Goal: Navigation & Orientation: Understand site structure

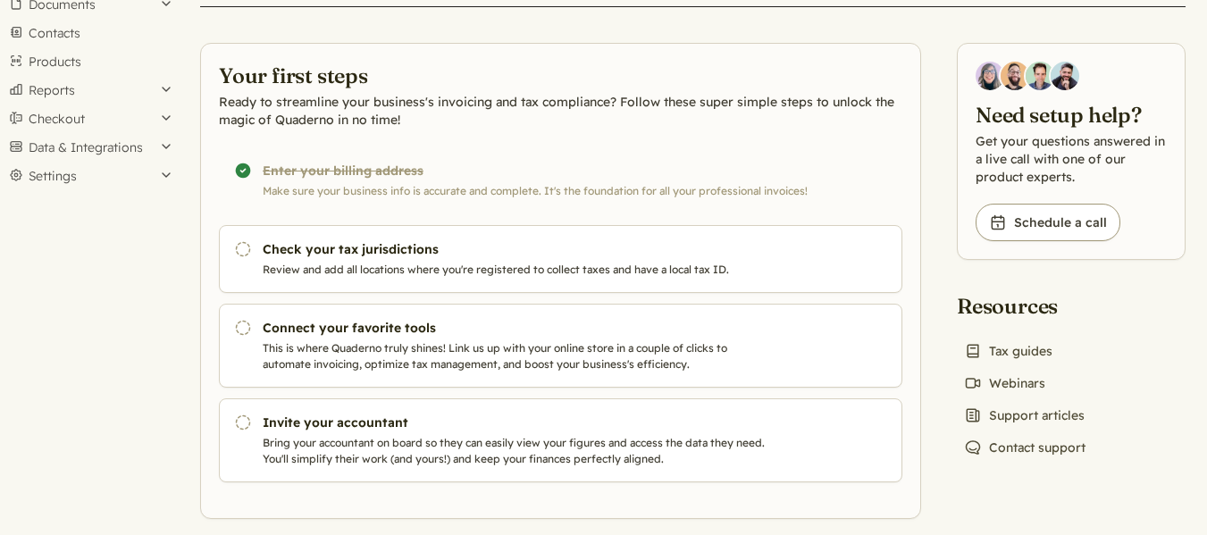
scroll to position [132, 0]
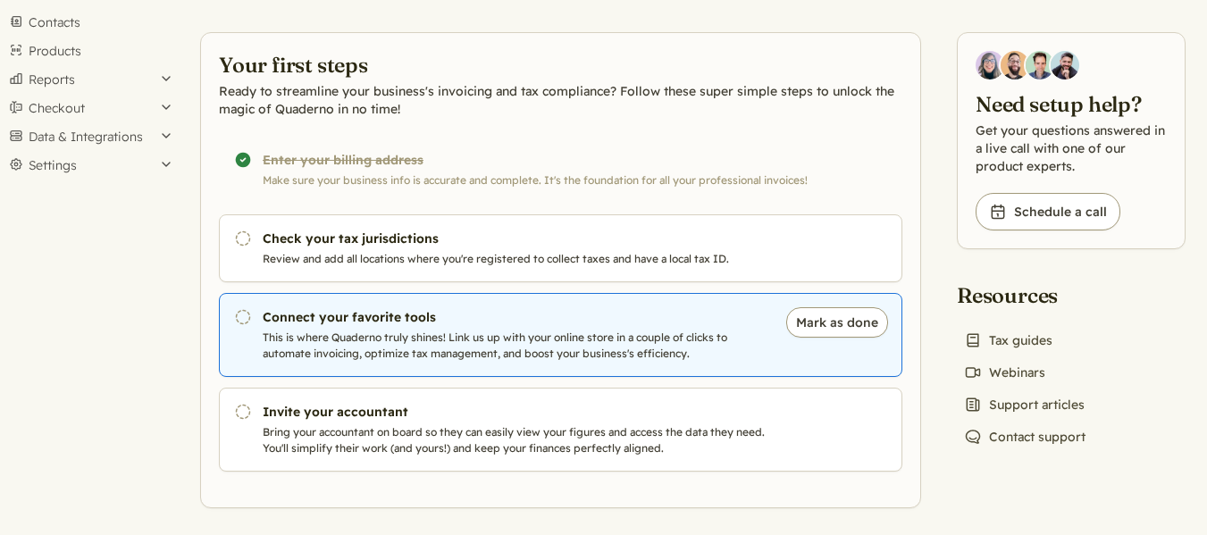
click at [516, 346] on p "This is where Quaderno truly shines! Link us up with your online store in a cou…" at bounding box center [515, 346] width 505 height 32
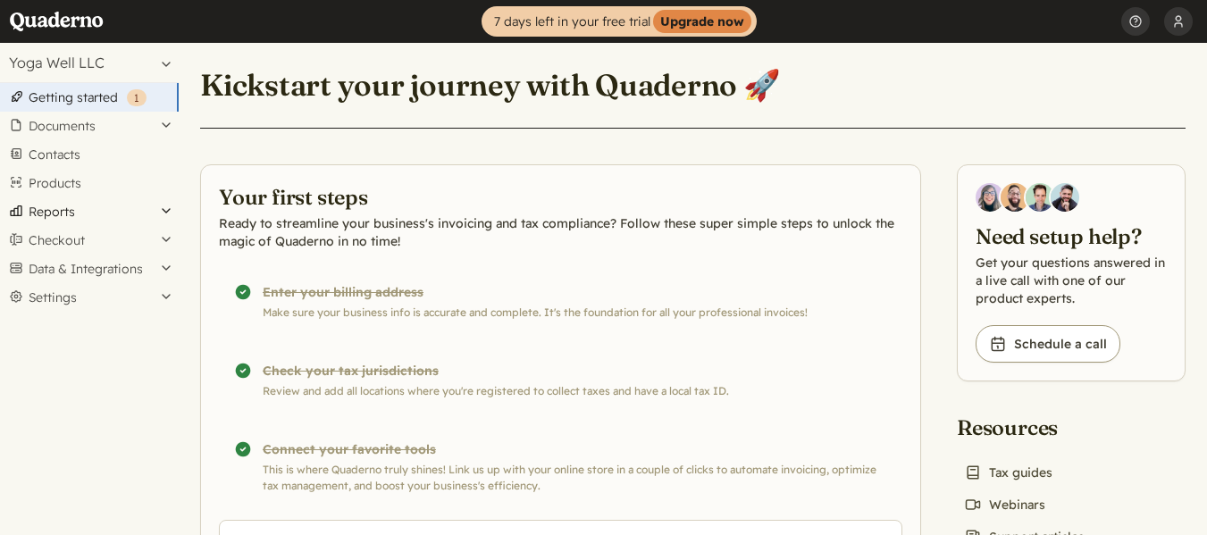
click at [84, 219] on button "Reports" at bounding box center [89, 211] width 179 height 29
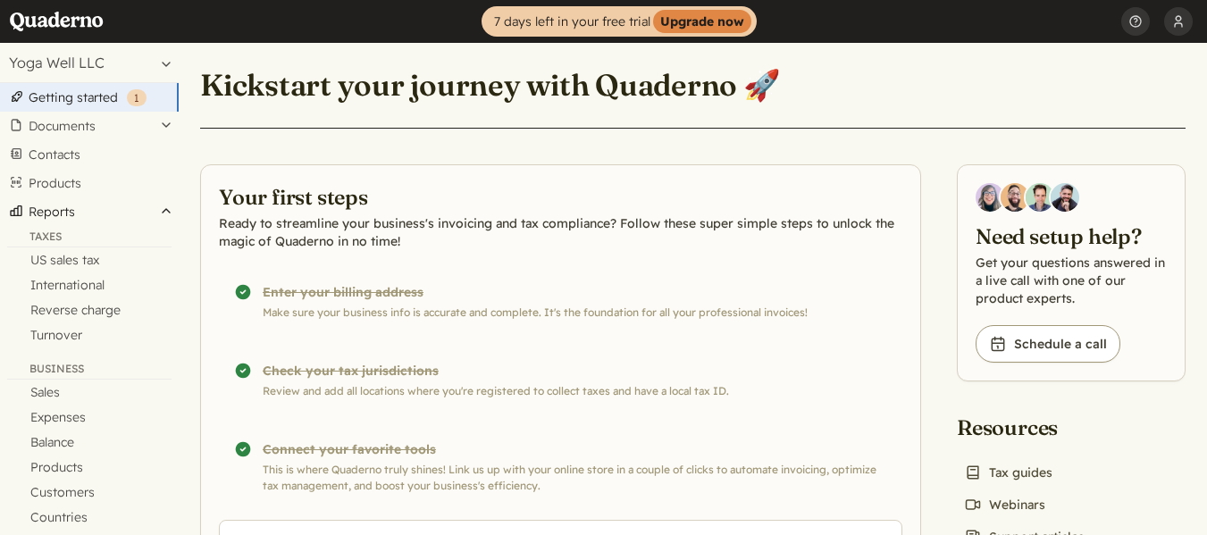
click at [77, 213] on button "Reports" at bounding box center [89, 211] width 179 height 29
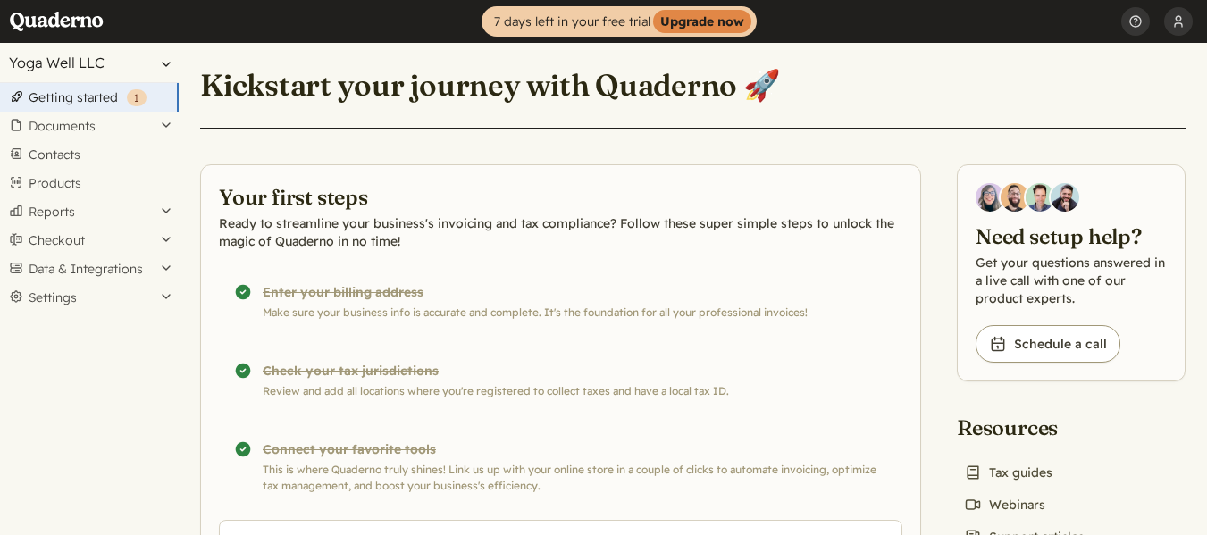
click at [168, 72] on button "Yoga Well LLC" at bounding box center [89, 62] width 179 height 39
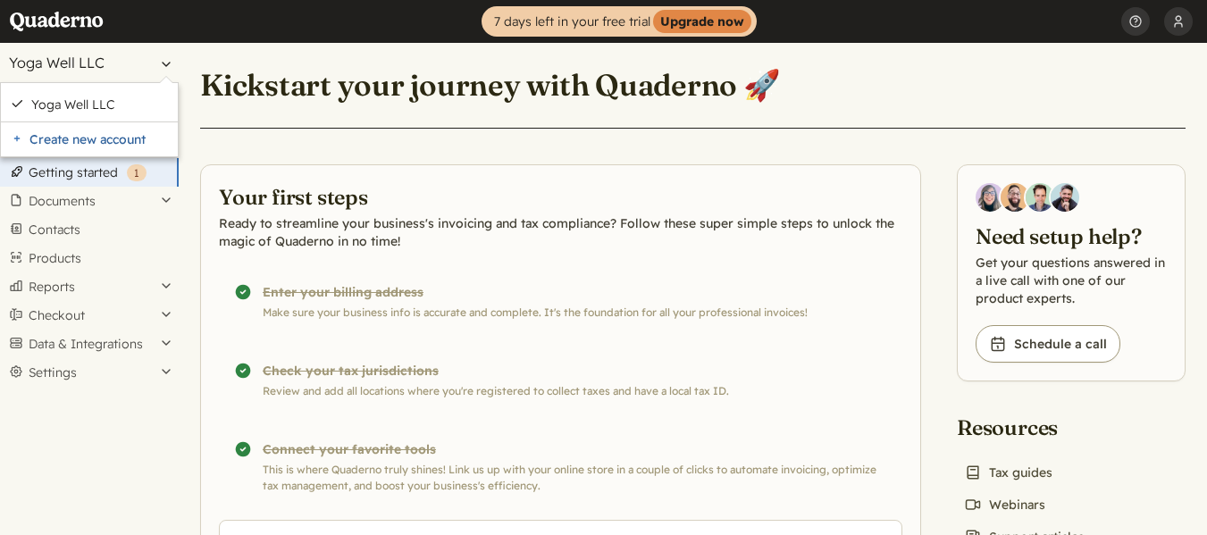
click at [163, 67] on button "Yoga Well LLC" at bounding box center [89, 62] width 179 height 39
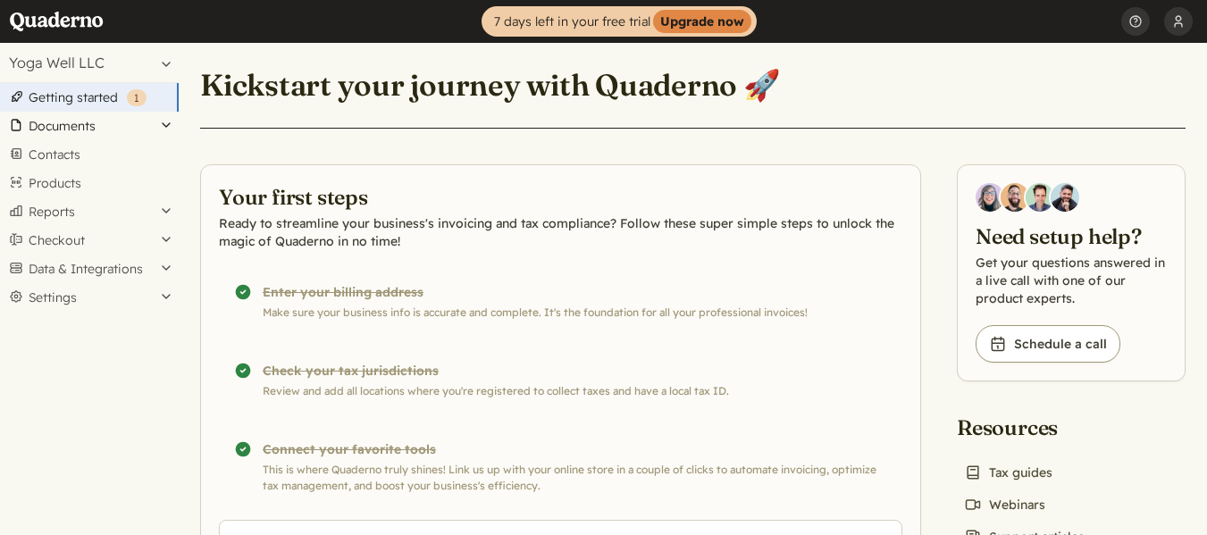
click at [162, 125] on button "Documents" at bounding box center [89, 126] width 179 height 29
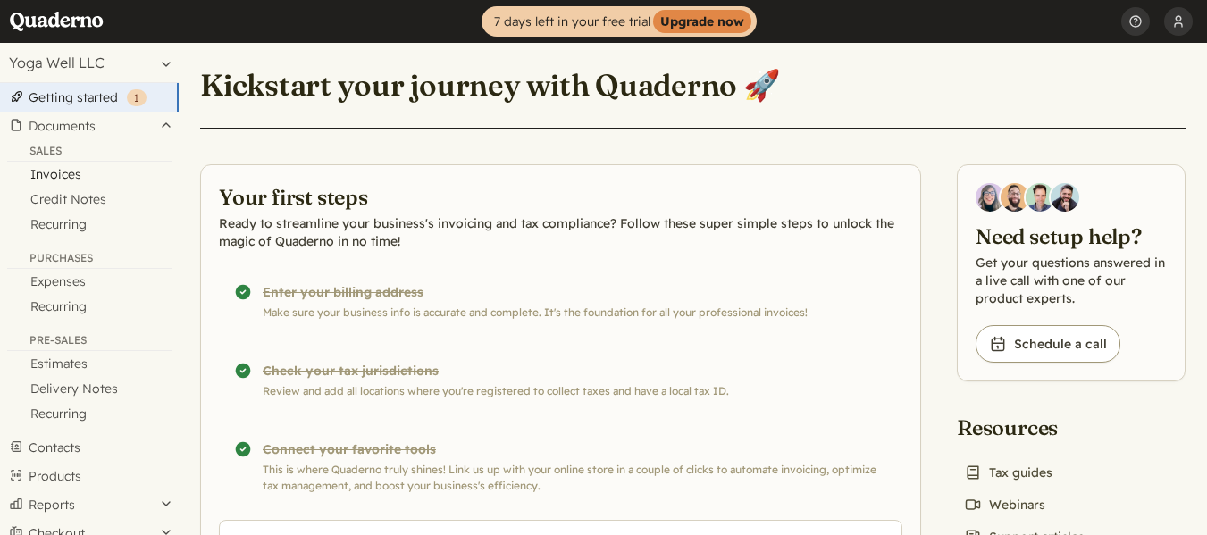
click at [91, 177] on link "Invoices" at bounding box center [89, 174] width 179 height 25
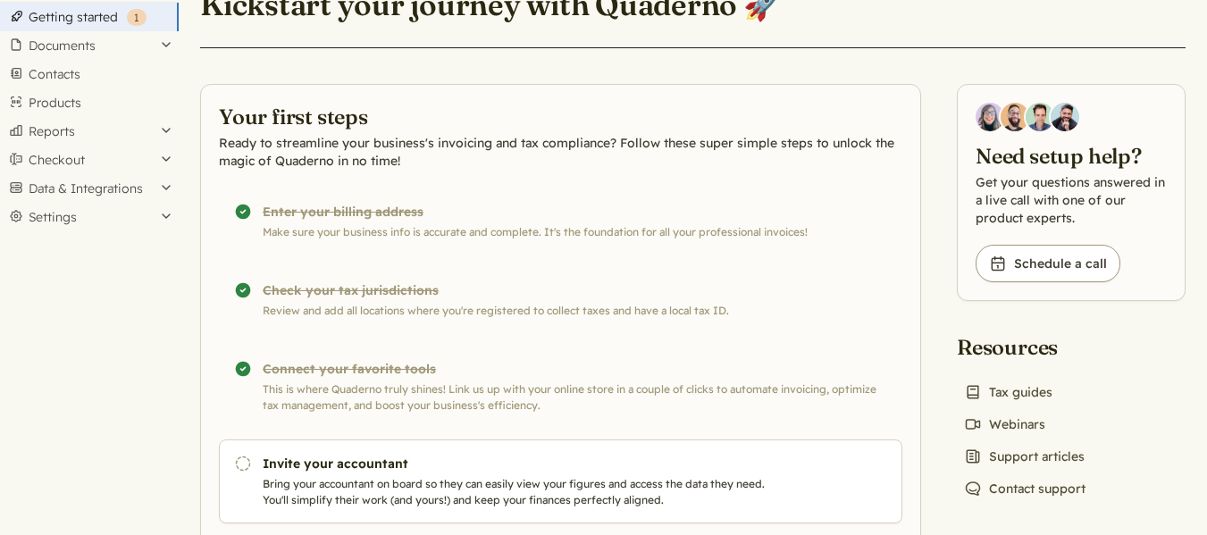
scroll to position [142, 0]
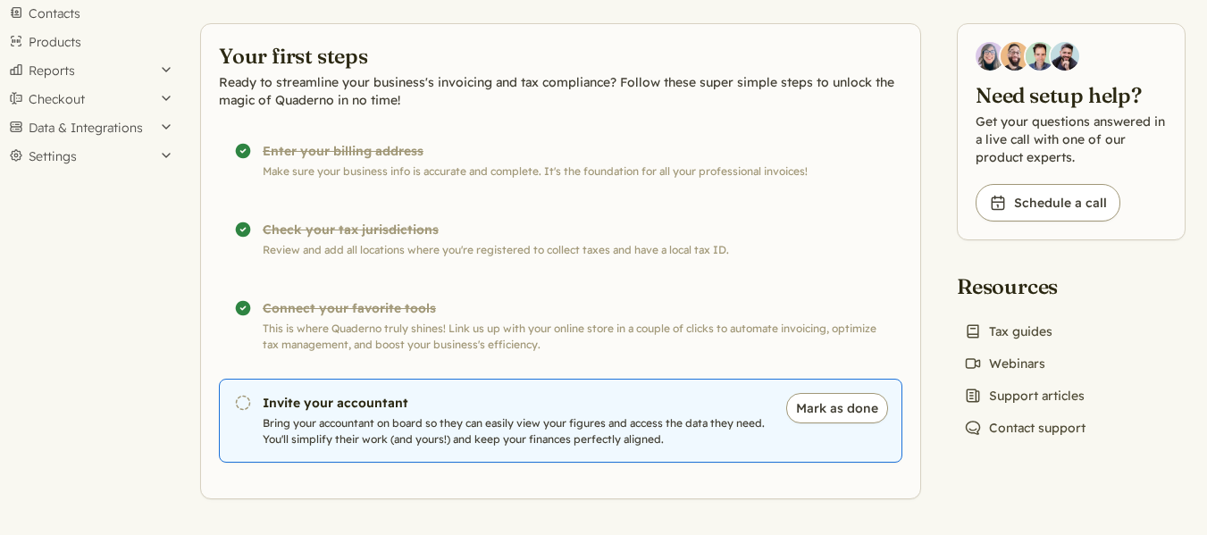
click at [648, 398] on h3 "Invite your accountant" at bounding box center [515, 403] width 505 height 18
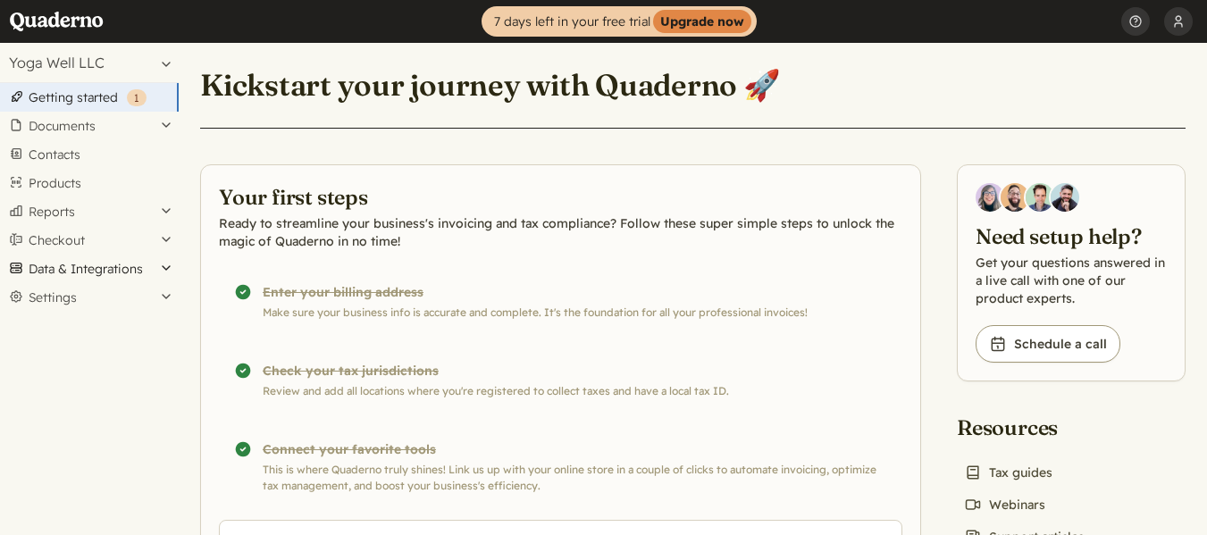
click at [150, 265] on button "Data & Integrations" at bounding box center [89, 269] width 179 height 29
click at [92, 295] on link "Integrations" at bounding box center [89, 299] width 179 height 25
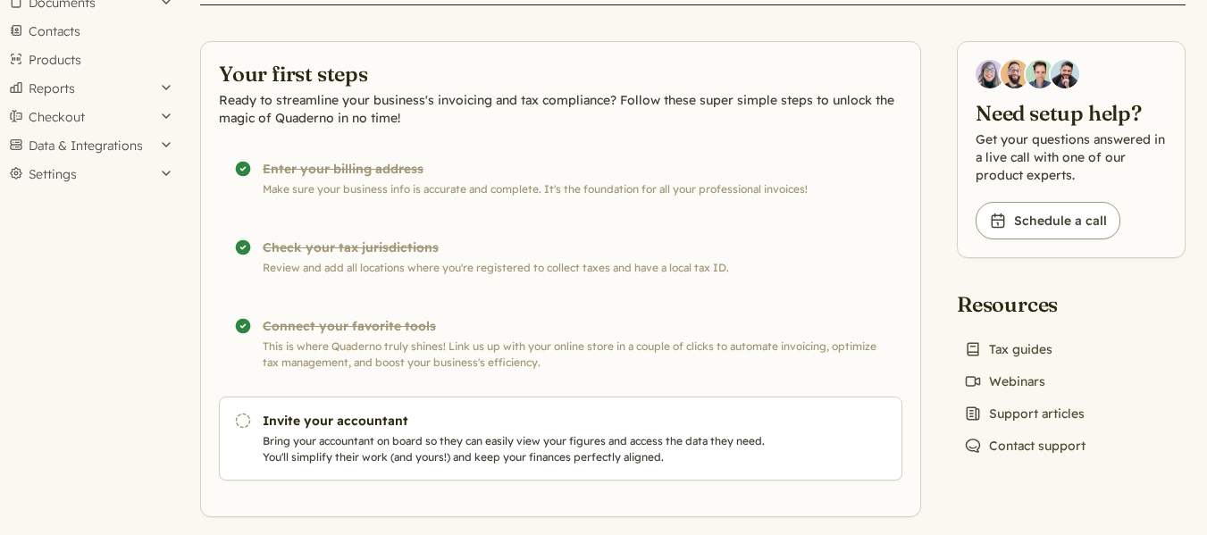
scroll to position [142, 0]
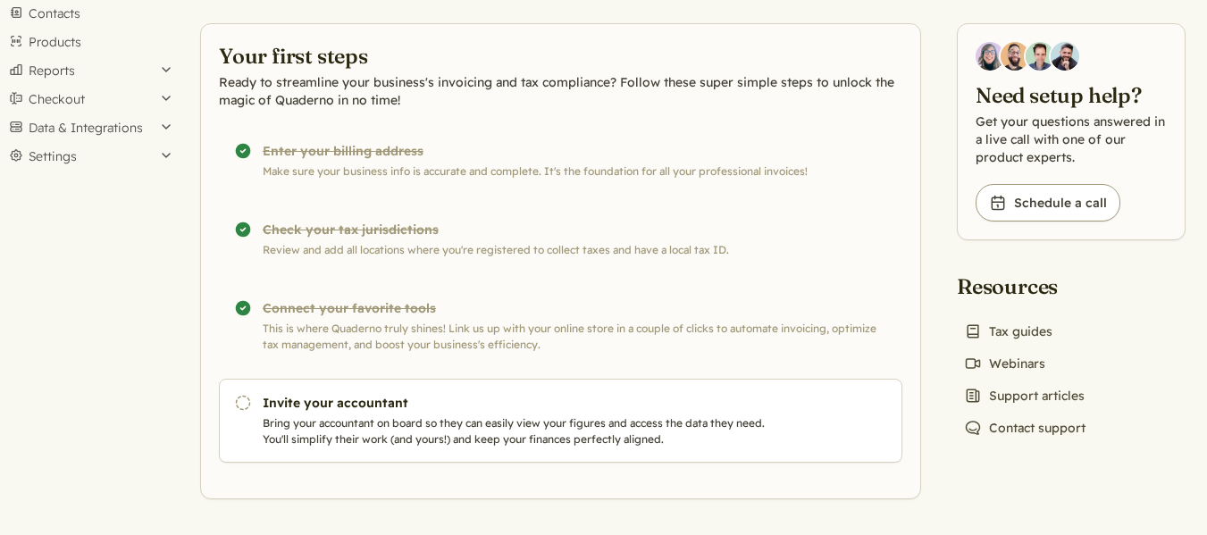
drag, startPoint x: 677, startPoint y: 216, endPoint x: 681, endPoint y: 279, distance: 62.6
click at [175, 75] on button "Reports" at bounding box center [89, 70] width 179 height 29
